Goal: Task Accomplishment & Management: Complete application form

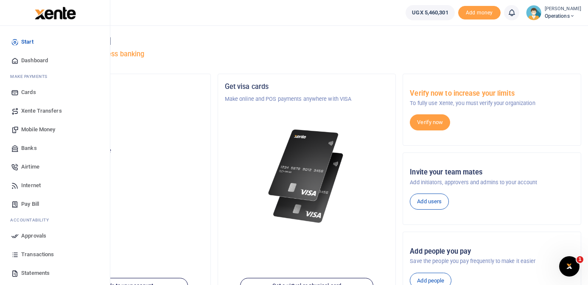
click at [45, 127] on span "Mobile Money" at bounding box center [38, 130] width 34 height 8
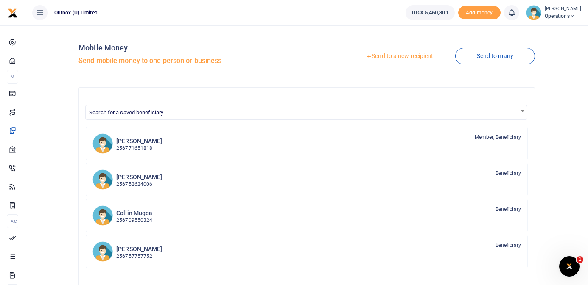
click at [392, 56] on link "Send to a new recipient" at bounding box center [399, 56] width 111 height 15
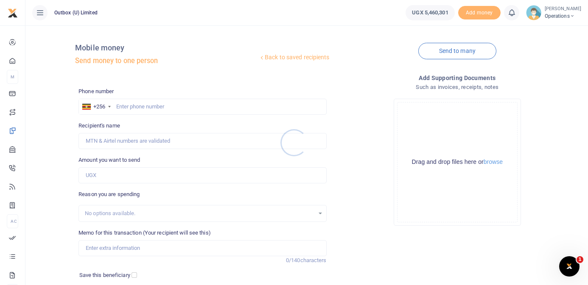
click at [159, 105] on div at bounding box center [294, 142] width 588 height 285
click at [159, 105] on input "text" at bounding box center [202, 107] width 248 height 16
type input "788564293"
type input "Thomas Kawooya"
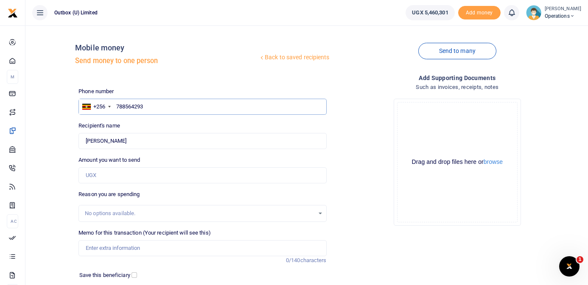
type input "788564293"
click at [141, 176] on input "Amount you want to send" at bounding box center [202, 176] width 248 height 16
type input "15,000"
click at [143, 250] on input "Memo for this transaction (Your recipient will see this)" at bounding box center [202, 248] width 248 height 16
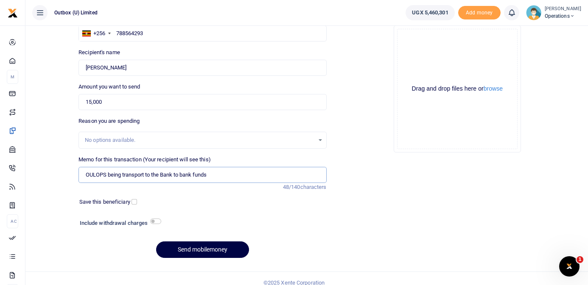
scroll to position [82, 0]
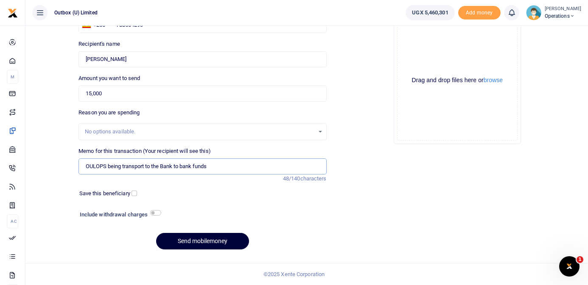
type input "OULOPS being transport to the Bank to bank funds"
click at [200, 244] on button "Send mobilemoney" at bounding box center [202, 241] width 93 height 17
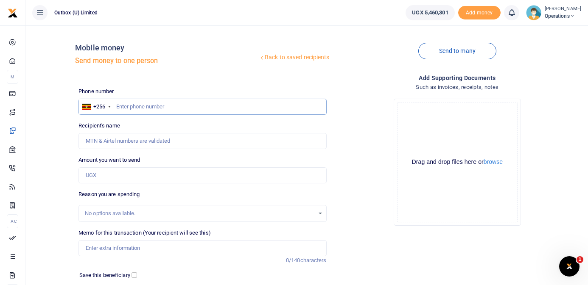
click at [146, 104] on input "text" at bounding box center [202, 107] width 248 height 16
type input "788856429"
type input "Denis Mutai"
type input "7888564293"
type input "Sulaina Kayesigye"
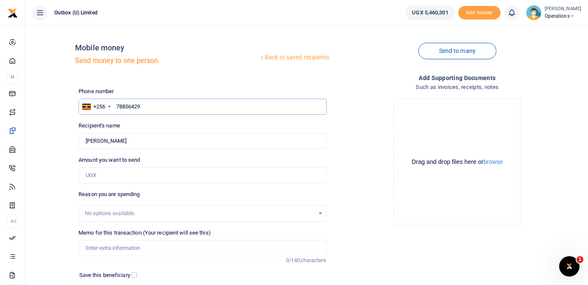
type input "788564293"
type input "Thomas Kawooya"
type input "788564293"
click at [42, 173] on div "Back to saved recipients Mobile money Send money to one person Send to many Pho…" at bounding box center [307, 185] width 556 height 306
click at [113, 177] on input "Amount you want to send" at bounding box center [202, 176] width 248 height 16
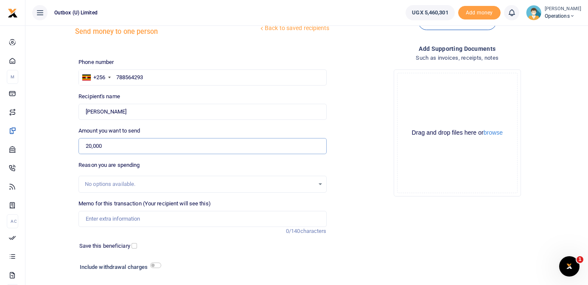
scroll to position [30, 0]
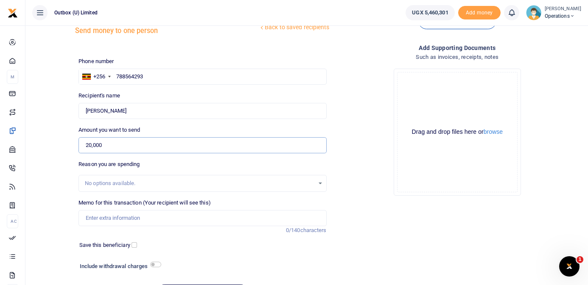
type input "20,000"
click at [129, 216] on input "Memo for this transaction (Your recipient will see this)" at bounding box center [202, 218] width 248 height 16
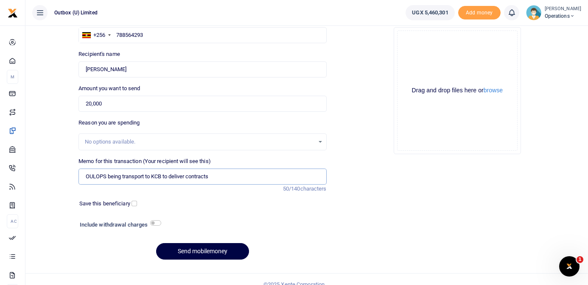
scroll to position [82, 0]
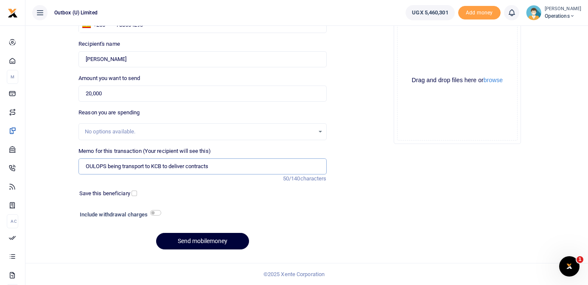
type input "OULOPS being transport to KCB to deliver contracts"
click at [192, 246] on button "Send mobilemoney" at bounding box center [202, 241] width 93 height 17
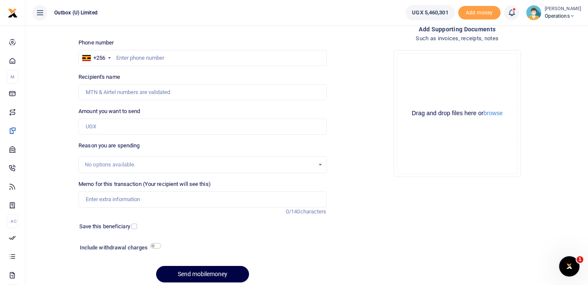
scroll to position [45, 0]
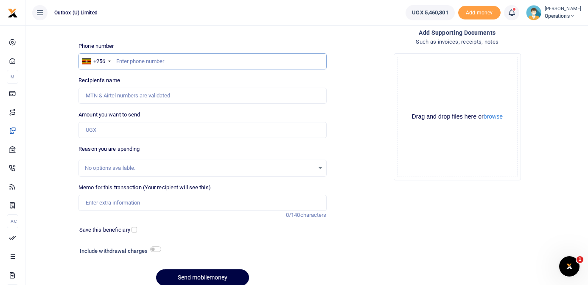
click at [169, 61] on input "text" at bounding box center [202, 61] width 248 height 16
type input "788564293"
type input "[PERSON_NAME]"
type input "788564293"
click at [56, 107] on div "Back to saved recipients Mobile money Send money to one person Send to many Pho…" at bounding box center [307, 140] width 556 height 306
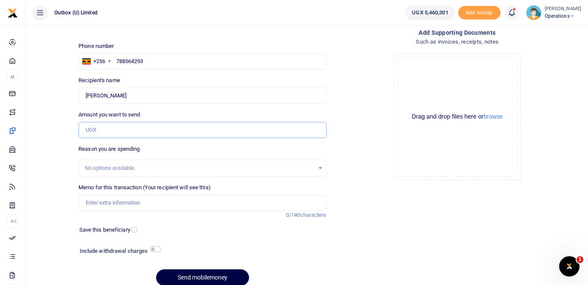
click at [133, 127] on input "Amount you want to send" at bounding box center [202, 130] width 248 height 16
type input "42,000"
click at [146, 203] on input "Memo for this transaction (Your recipient will see this)" at bounding box center [202, 203] width 248 height 16
click at [170, 204] on input "OULOPS being purchase of coffee for strategy session" at bounding box center [202, 203] width 248 height 16
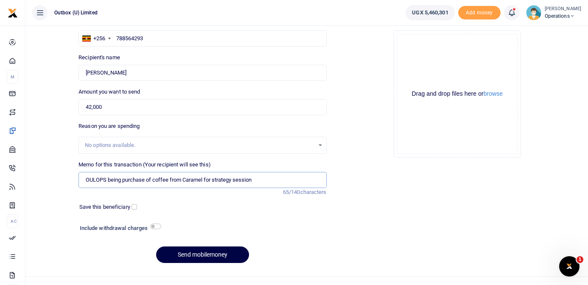
scroll to position [82, 0]
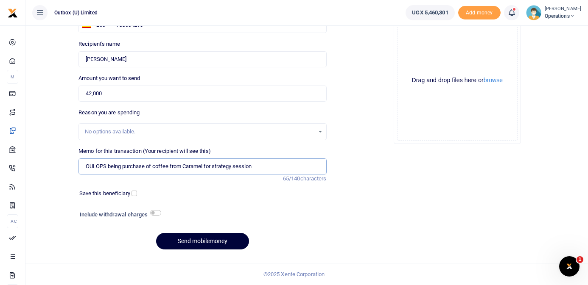
type input "OULOPS being purchase of coffee from Caramel for strategy session"
click at [222, 243] on button "Send mobilemoney" at bounding box center [202, 241] width 93 height 17
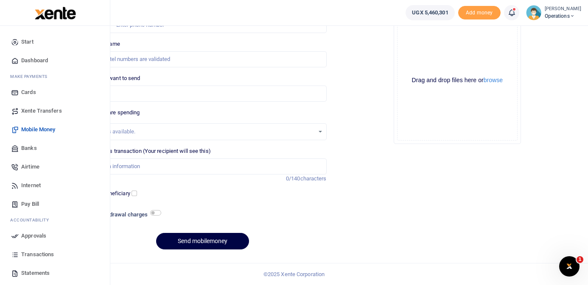
click at [34, 61] on span "Dashboard" at bounding box center [34, 60] width 27 height 8
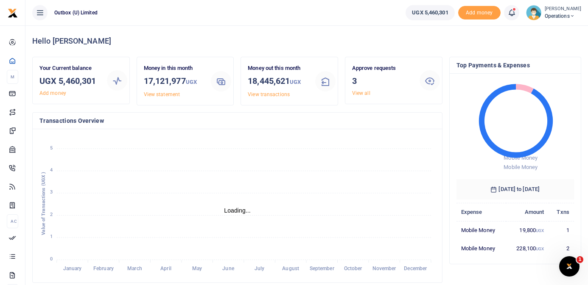
scroll to position [0, 0]
click at [363, 94] on link "View all" at bounding box center [361, 93] width 18 height 6
click at [391, 93] on div "Approve requests 3 View all" at bounding box center [382, 80] width 67 height 33
click at [357, 94] on link "View all" at bounding box center [361, 93] width 18 height 6
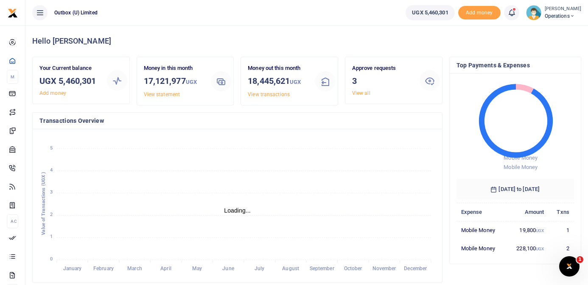
click at [396, 92] on div "Approve requests 3 View all" at bounding box center [382, 80] width 67 height 33
click at [432, 81] on icon at bounding box center [430, 80] width 10 height 10
click at [362, 92] on link "View all" at bounding box center [361, 93] width 18 height 6
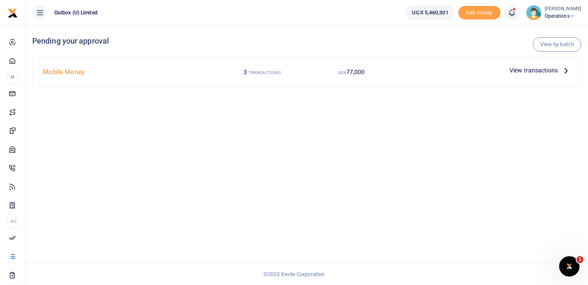
click at [560, 71] on p "View transactions" at bounding box center [539, 70] width 61 height 9
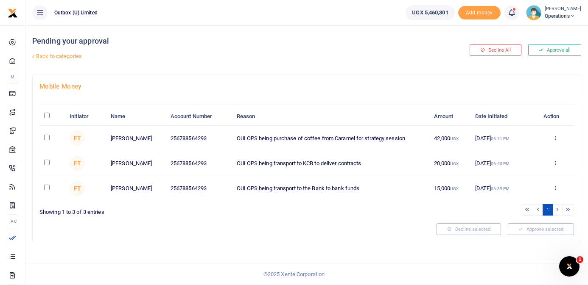
click at [47, 117] on input "\a \a : activate to sort column descending" at bounding box center [47, 116] width 6 height 6
checkbox input "true"
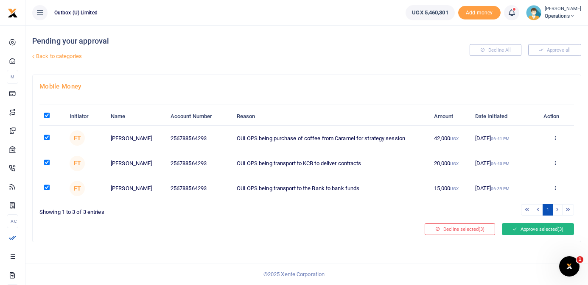
click at [534, 230] on button "Approve selected (3)" at bounding box center [538, 230] width 72 height 12
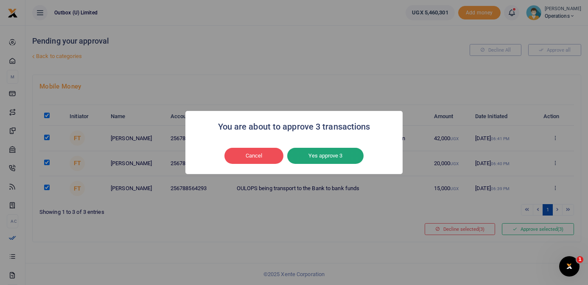
click at [329, 154] on button "Yes approve 3" at bounding box center [325, 156] width 76 height 16
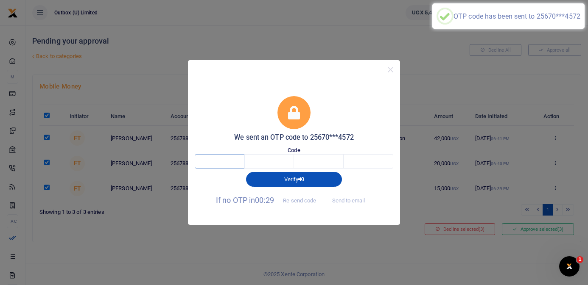
click at [238, 163] on input "text" at bounding box center [220, 161] width 50 height 14
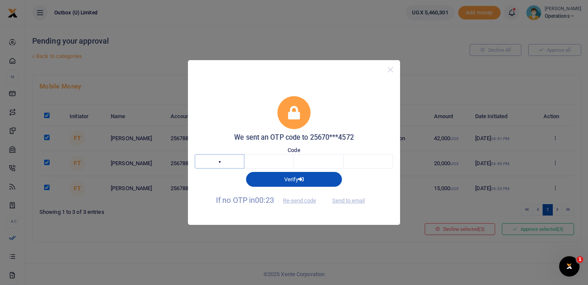
type input "3"
type input "8"
type input "6"
type input "3"
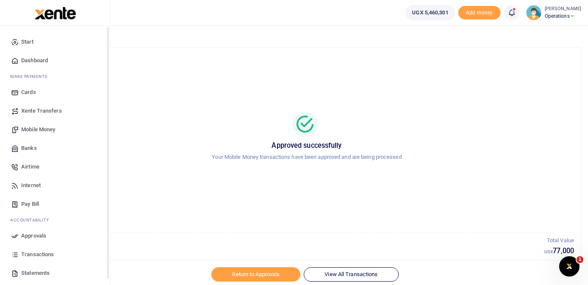
click at [22, 61] on span "Dashboard" at bounding box center [34, 60] width 27 height 8
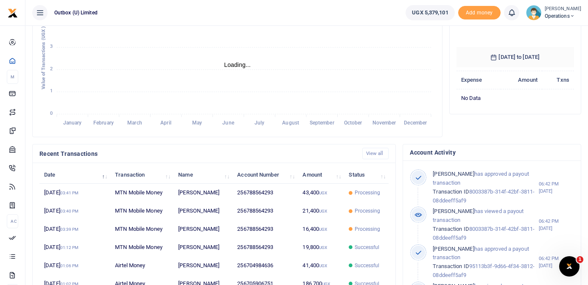
scroll to position [147, 0]
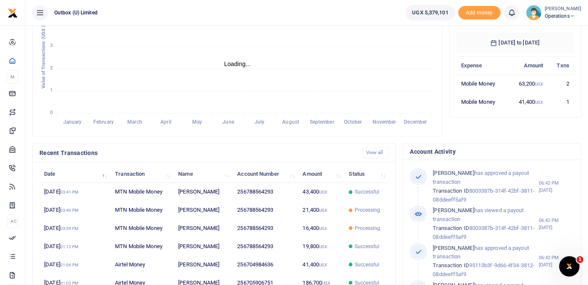
scroll to position [0, 0]
